Goal: Use online tool/utility: Utilize a website feature to perform a specific function

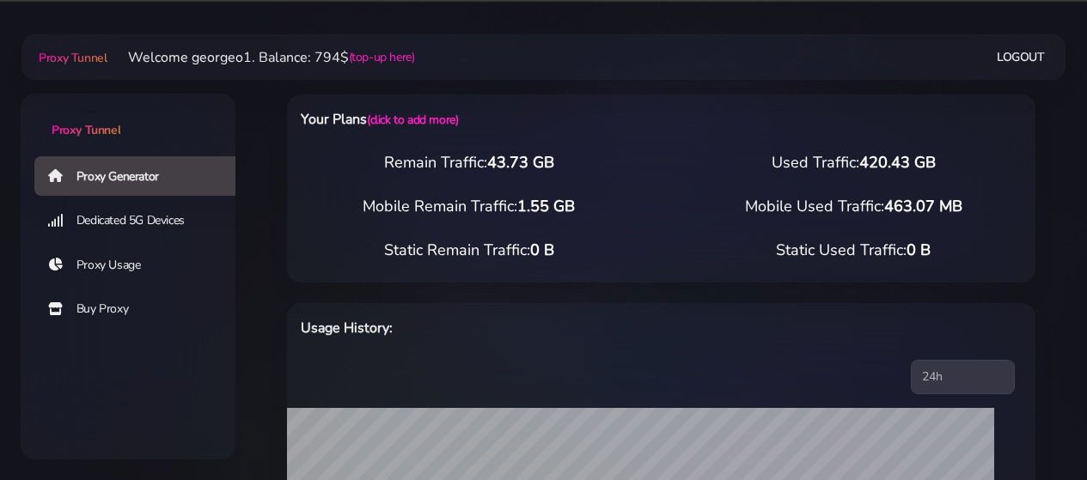
select select "US"
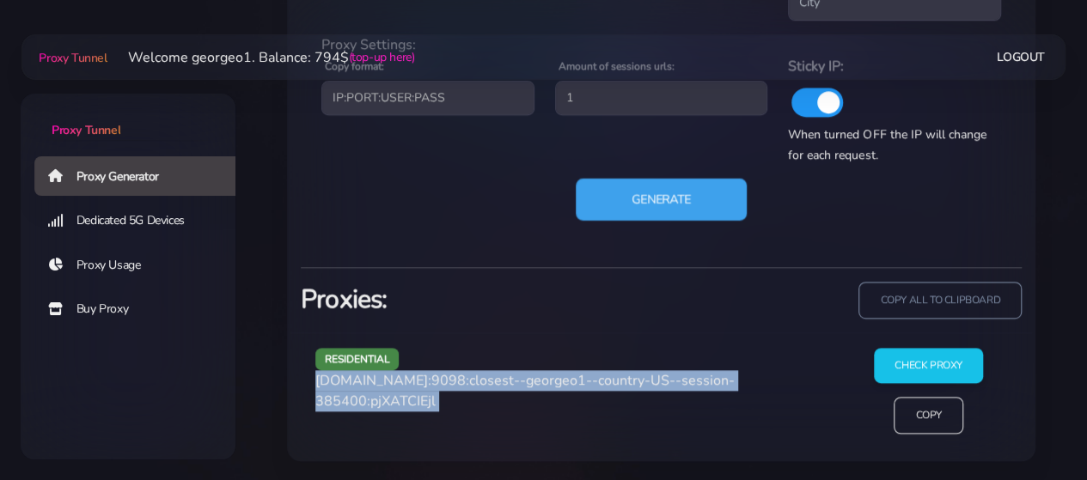
click at [639, 185] on button "Generate" at bounding box center [661, 199] width 171 height 42
click at [644, 191] on button "Generate" at bounding box center [661, 199] width 171 height 42
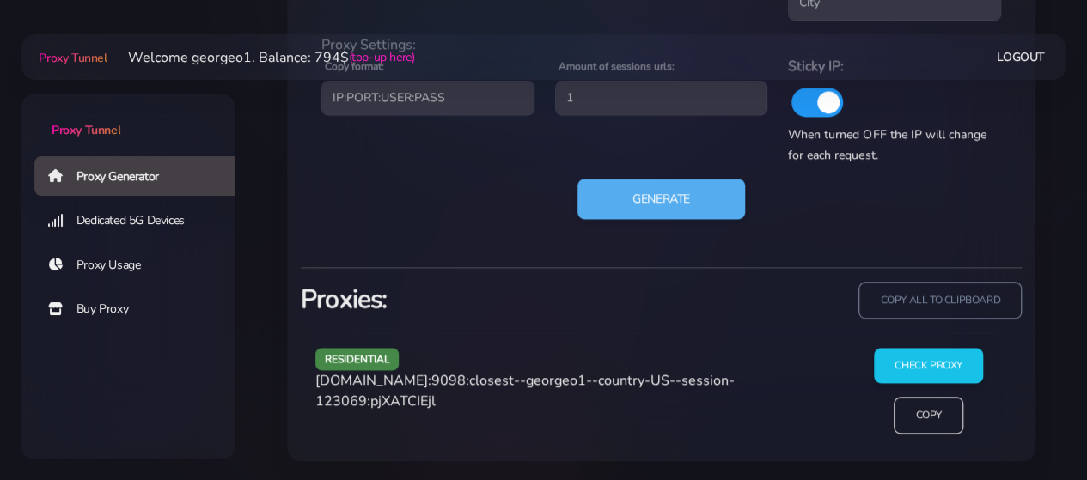
click at [420, 382] on span "[DOMAIN_NAME]:9098:closest--georgeo1--country-US--session-123069:pjXATCIEjl" at bounding box center [524, 391] width 419 height 40
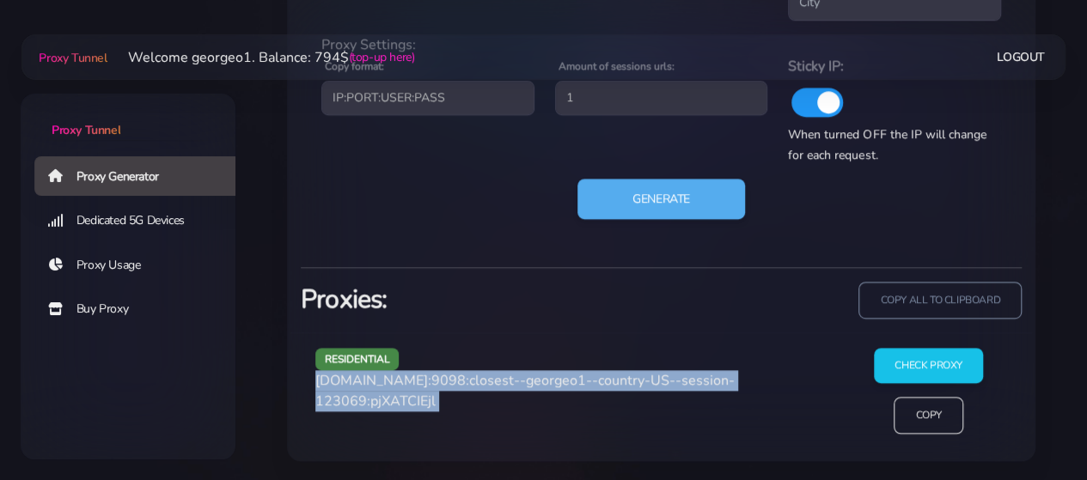
click at [420, 382] on span "[DOMAIN_NAME]:9098:closest--georgeo1--country-US--session-123069:pjXATCIEjl" at bounding box center [524, 391] width 419 height 40
copy div "[DOMAIN_NAME]:9098:closest--georgeo1--country-US--session-123069:pjXATCIEjl"
